Goal: Information Seeking & Learning: Check status

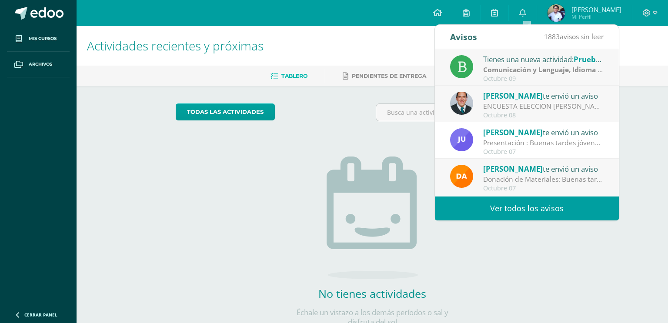
click at [523, 102] on div "ENCUESTA ELECCION [PERSON_NAME] IV BACHILLERATO 2026 - ELECCION FINAL-: Estimad…" at bounding box center [543, 106] width 121 height 10
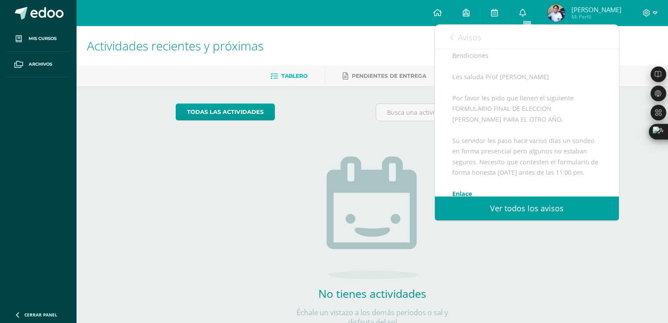
scroll to position [252, 0]
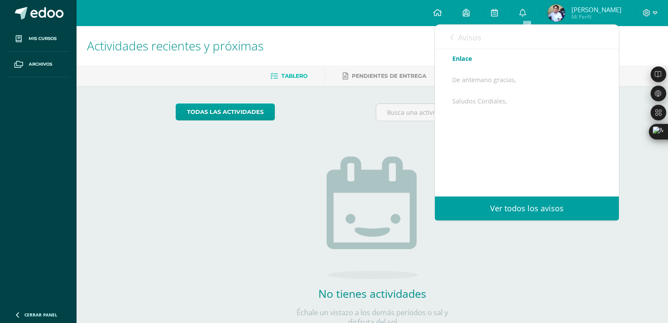
click at [455, 63] on link "Enlace" at bounding box center [463, 58] width 20 height 8
click at [440, 45] on div "Avisos 1882 avisos sin leer Avisos" at bounding box center [527, 37] width 184 height 24
click at [451, 33] on link "Avisos" at bounding box center [465, 37] width 31 height 25
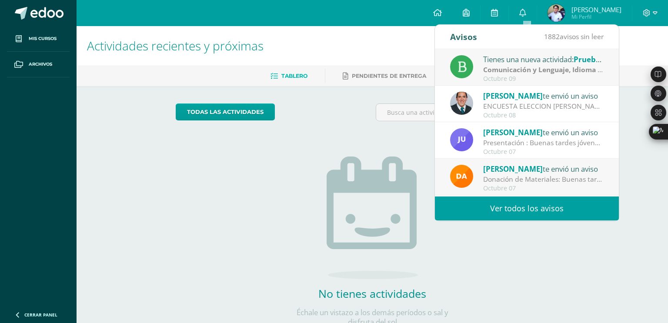
click at [491, 97] on span "[PERSON_NAME]" at bounding box center [513, 96] width 60 height 10
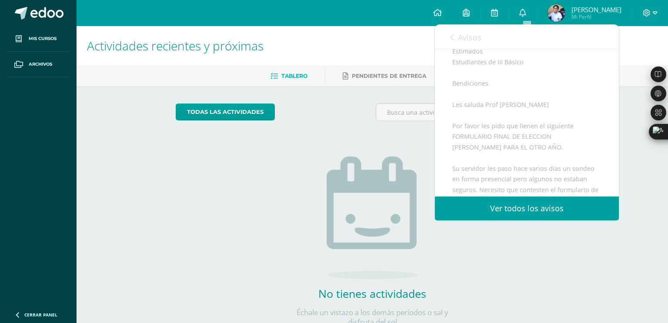
scroll to position [86, 0]
click at [454, 29] on link "Avisos" at bounding box center [465, 37] width 31 height 25
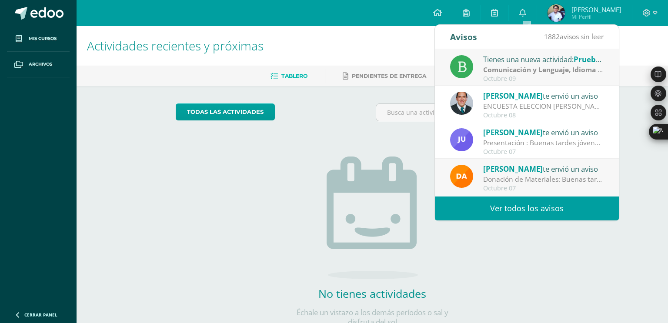
click at [500, 82] on div "Octubre 09" at bounding box center [543, 78] width 121 height 7
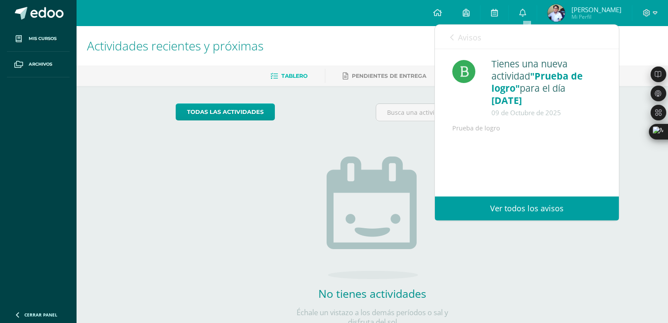
click at [482, 37] on div "Avisos 1881 avisos sin leer Avisos" at bounding box center [527, 37] width 184 height 24
click at [464, 34] on span "Avisos" at bounding box center [469, 37] width 23 height 10
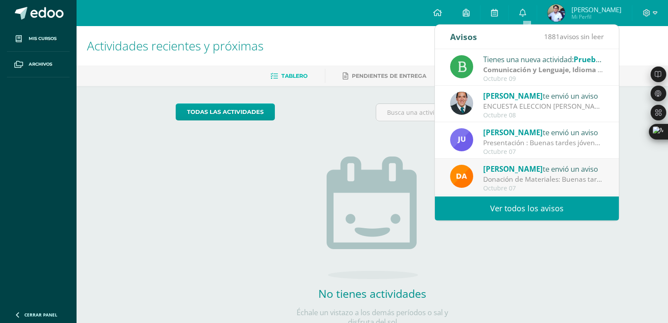
click at [581, 10] on span "[PERSON_NAME]" at bounding box center [597, 9] width 50 height 9
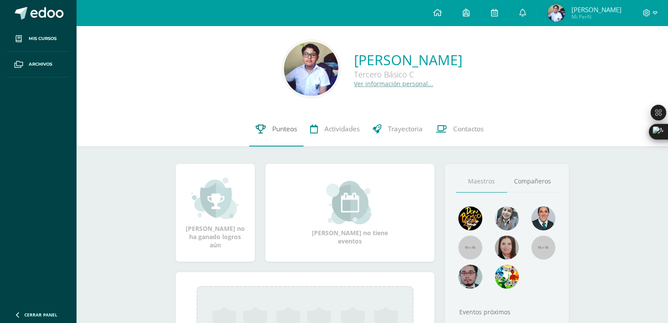
click at [252, 138] on link "Punteos" at bounding box center [276, 129] width 54 height 35
